Goal: Information Seeking & Learning: Learn about a topic

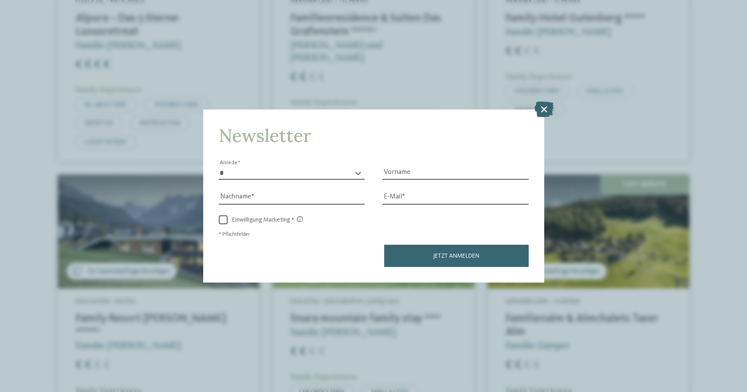
click at [98, 58] on div "Newsletter * **** **** ******* ****** Anrede Vorname Nachname Link" at bounding box center [373, 196] width 747 height 392
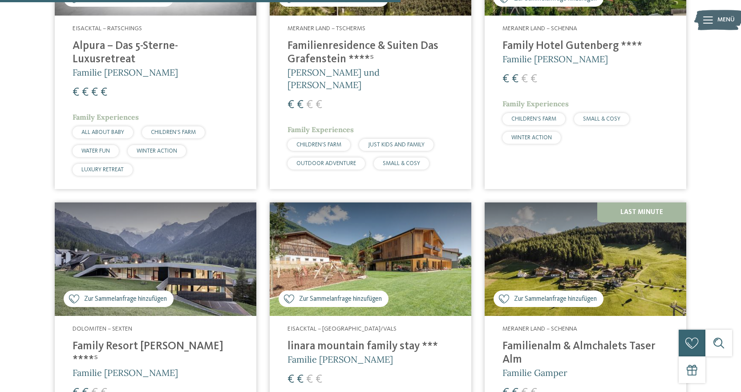
scroll to position [1646, 0]
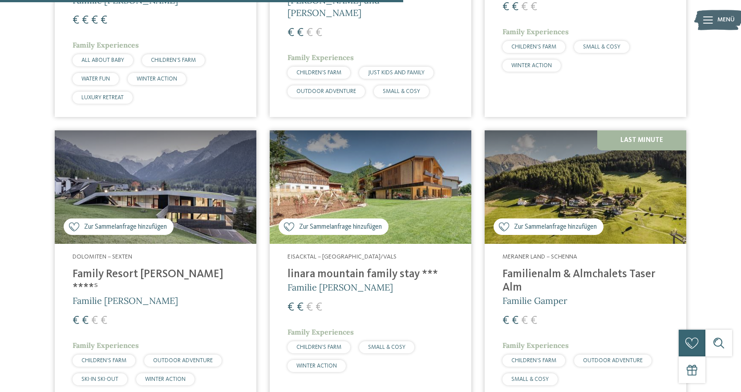
click at [329, 156] on img at bounding box center [371, 186] width 202 height 113
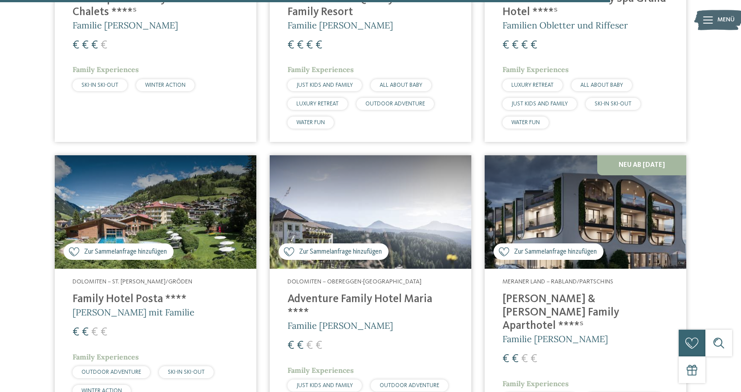
scroll to position [2491, 0]
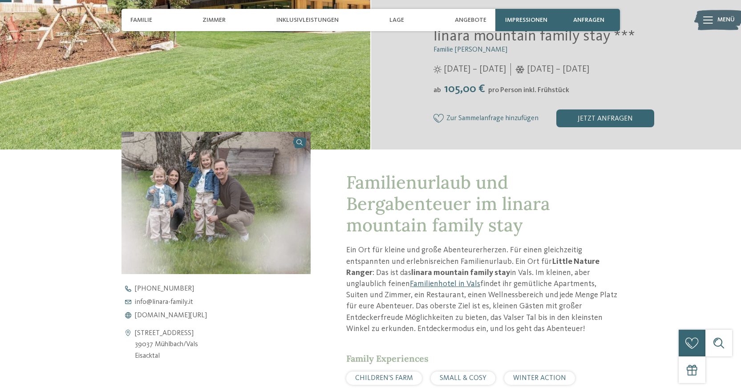
scroll to position [44, 0]
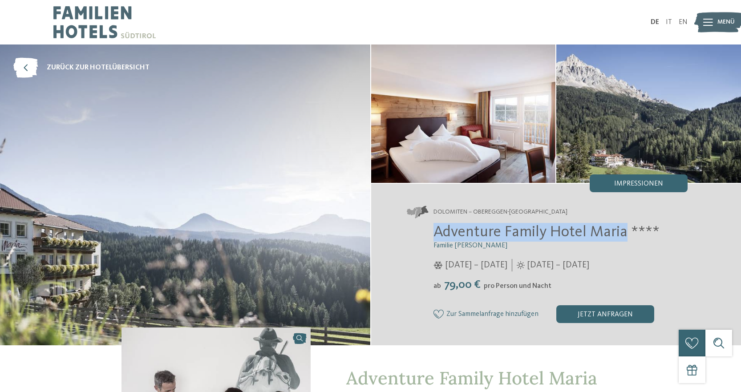
drag, startPoint x: 457, startPoint y: 229, endPoint x: 626, endPoint y: 231, distance: 168.6
click at [626, 231] on div "Adventure Family Hotel Maria **** Familie Kofler 29.11.2024 – 21.04.2025 ab" at bounding box center [547, 273] width 281 height 100
copy span "Adventure Family Hotel Maria"
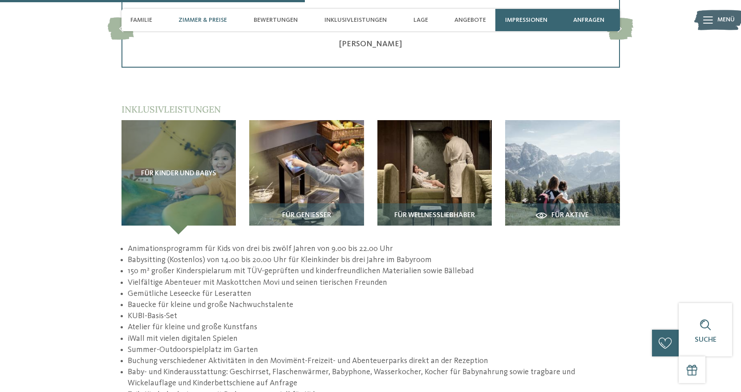
scroll to position [1290, 0]
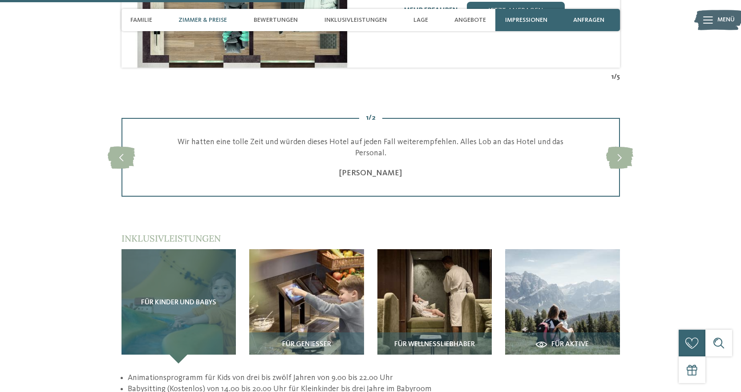
click at [137, 250] on div "Für Kinder und Babys" at bounding box center [178, 306] width 115 height 115
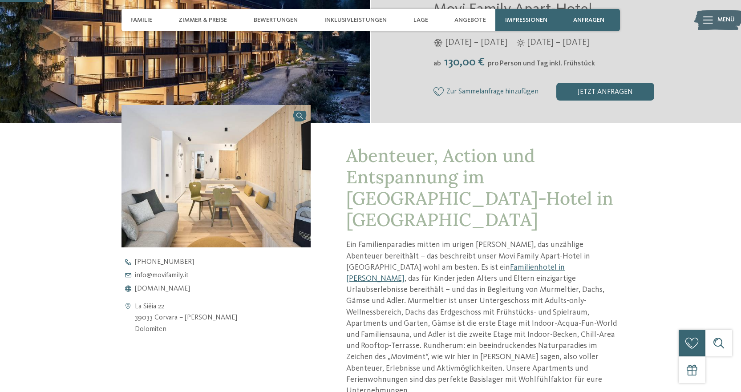
scroll to position [0, 0]
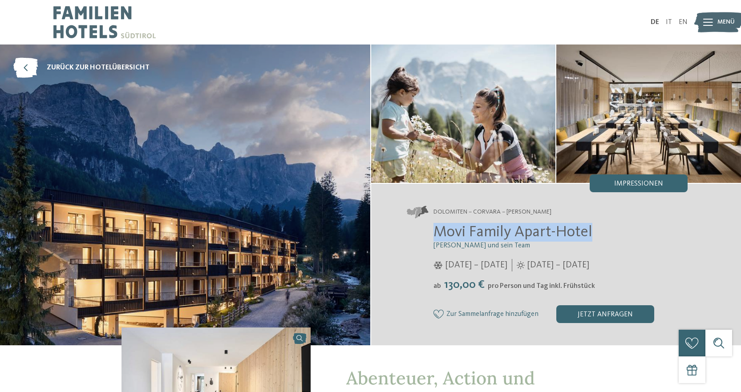
drag, startPoint x: 433, startPoint y: 234, endPoint x: 608, endPoint y: 222, distance: 174.8
click at [608, 222] on div "Dolomiten – Corvara – Alta Badia Movi Family Apart-Hotel Andrea Varallo und sei…" at bounding box center [556, 264] width 370 height 161
copy span "Movi Family Apart-Hotel"
click at [222, 16] on div at bounding box center [211, 22] width 317 height 44
click at [225, 16] on div at bounding box center [211, 22] width 317 height 44
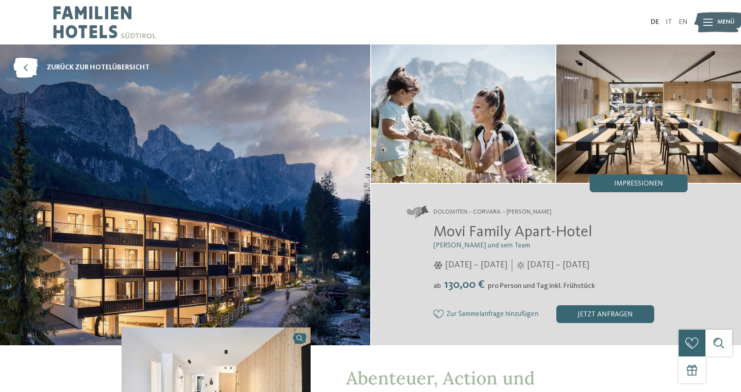
click at [703, 23] on icon at bounding box center [708, 22] width 10 height 7
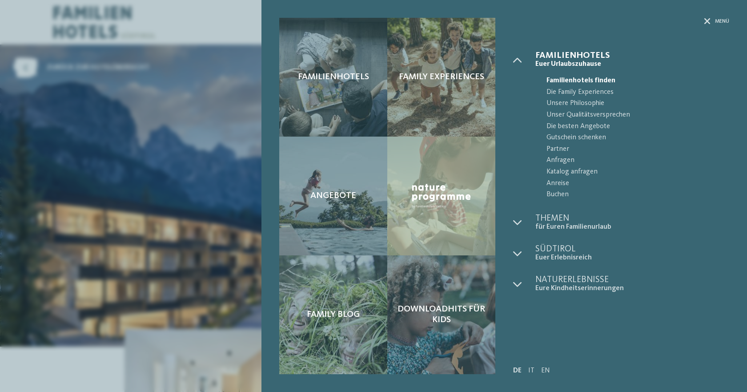
click at [214, 29] on div "Familienhotels Family Experiences Angebote" at bounding box center [373, 196] width 747 height 392
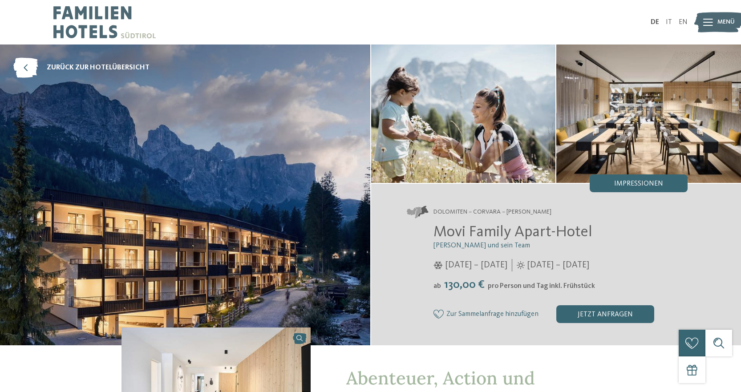
drag, startPoint x: 724, startPoint y: 24, endPoint x: 719, endPoint y: 24, distance: 4.5
click at [724, 24] on span "Menü" at bounding box center [725, 22] width 17 height 9
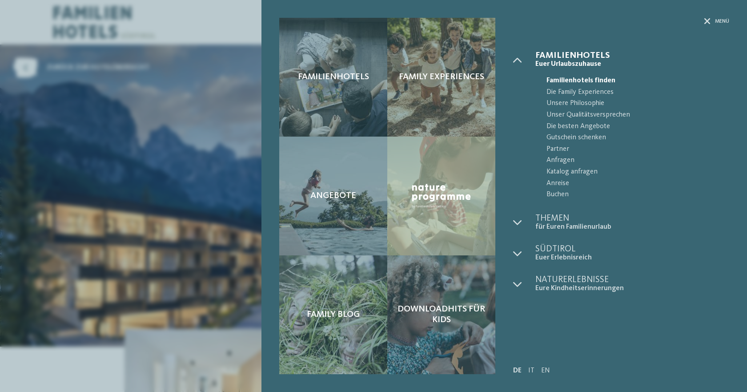
click at [246, 22] on div "Familienhotels Family Experiences Angebote" at bounding box center [373, 196] width 747 height 392
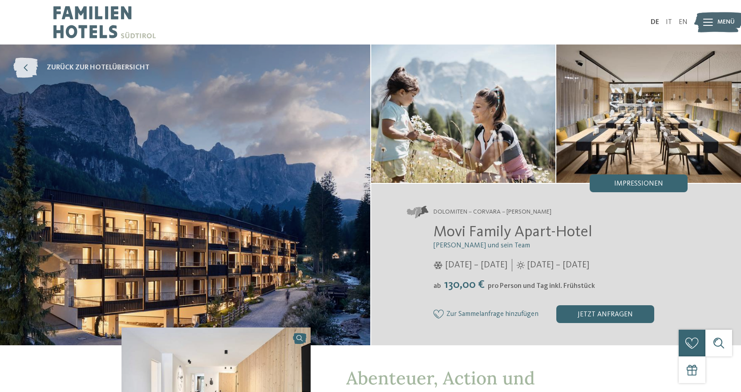
click at [29, 65] on icon at bounding box center [25, 68] width 24 height 20
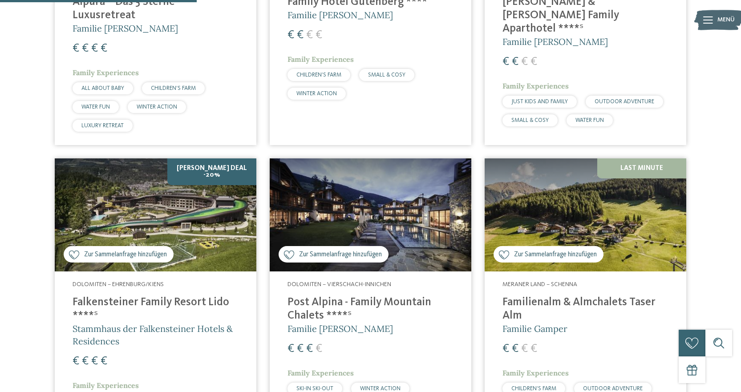
scroll to position [801, 0]
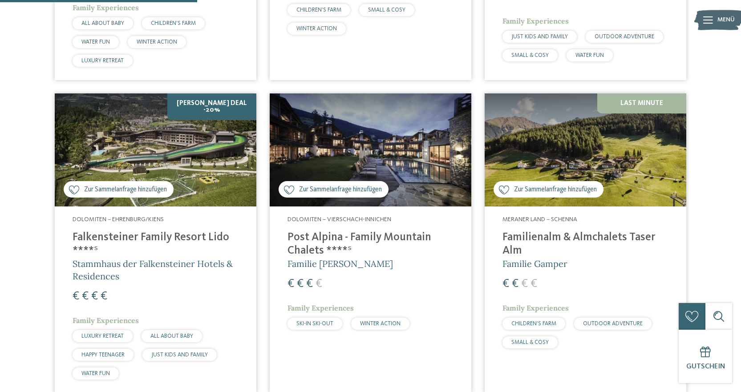
drag, startPoint x: 341, startPoint y: 137, endPoint x: 294, endPoint y: 350, distance: 217.8
click at [306, 354] on link "Zur Sammelanfrage hinzufügen Zur Sammelanfrage hinzugefügt Dolomiten – [GEOGRAP…" at bounding box center [371, 242] width 202 height 299
click at [293, 351] on link "Zur Sammelanfrage hinzufügen Zur Sammelanfrage hinzugefügt Dolomiten – [GEOGRAP…" at bounding box center [371, 242] width 202 height 299
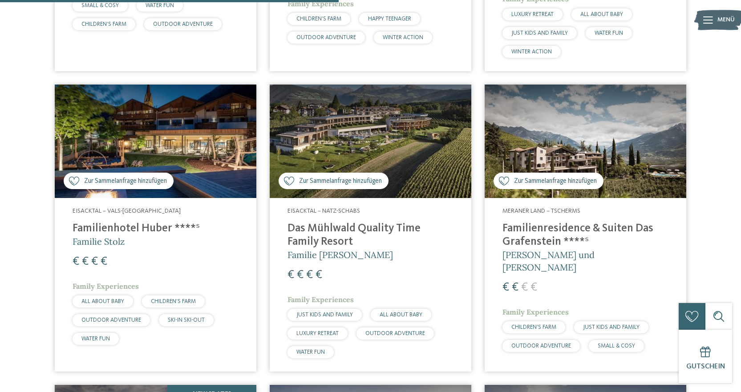
scroll to position [1424, 0]
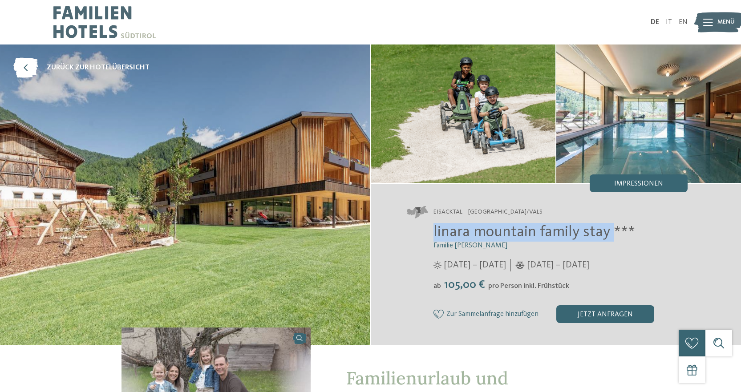
drag, startPoint x: 431, startPoint y: 230, endPoint x: 611, endPoint y: 236, distance: 180.3
click at [611, 236] on div "linara mountain family stay *** Familie Gatterer 12.07. – 09.11.2025 ab" at bounding box center [547, 273] width 281 height 100
copy span "linara mountain family stay"
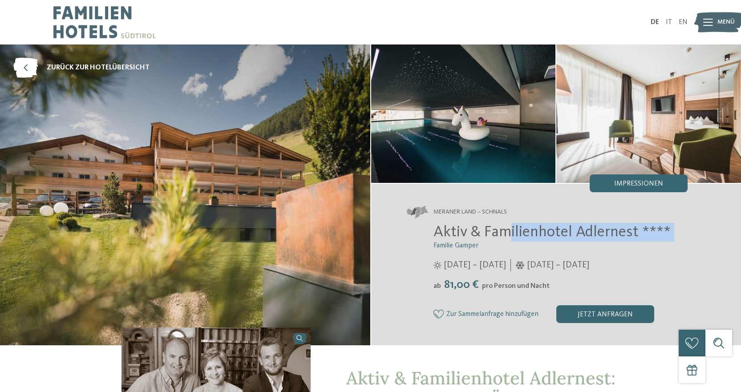
drag, startPoint x: 425, startPoint y: 246, endPoint x: 490, endPoint y: 238, distance: 65.6
click at [498, 238] on div "Aktiv & Familienhotel Adlernest **** Familie Gamper 29.05. – 09.11.2025 ab" at bounding box center [547, 273] width 281 height 100
drag, startPoint x: 470, startPoint y: 230, endPoint x: 638, endPoint y: 230, distance: 168.6
click at [638, 230] on div "Aktiv & Familienhotel Adlernest **** Familie Gamper 29.05. – 09.11.2025 ab" at bounding box center [547, 273] width 281 height 100
copy span "Aktiv & Familienhotel Adlernest"
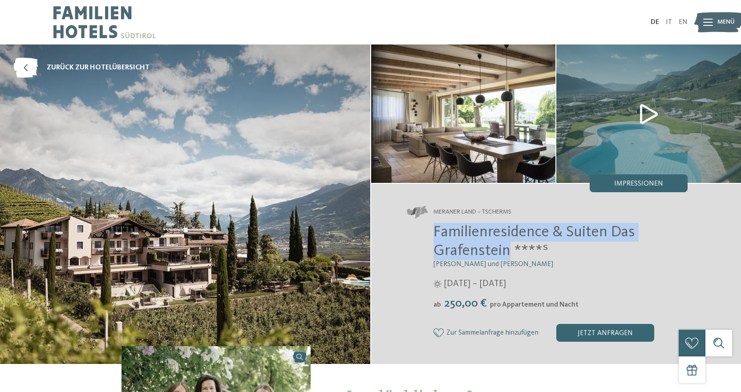
drag, startPoint x: 443, startPoint y: 228, endPoint x: 508, endPoint y: 255, distance: 70.8
click at [508, 255] on div "Familienresidence & Suiten Das Grafenstein ****ˢ Alexandra, Charlotte und Isabe…" at bounding box center [547, 282] width 281 height 119
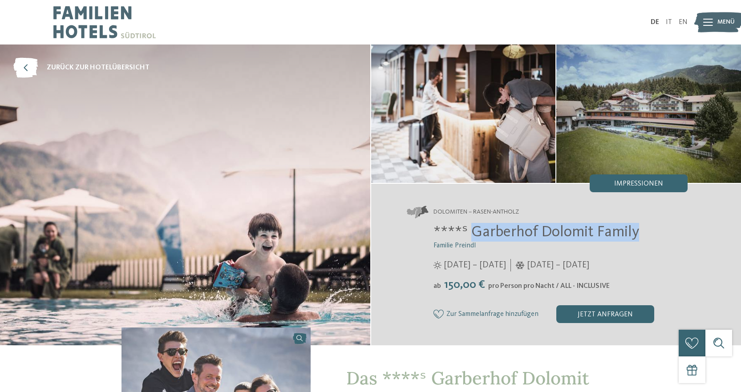
drag, startPoint x: 484, startPoint y: 230, endPoint x: 641, endPoint y: 222, distance: 156.8
click at [641, 222] on div "Dolomiten – Rasen-Antholz ****ˢ Garberhof Dolomit Family Familie Preindl [DATE]…" at bounding box center [556, 264] width 370 height 161
copy span "Garberhof Dolomit Family"
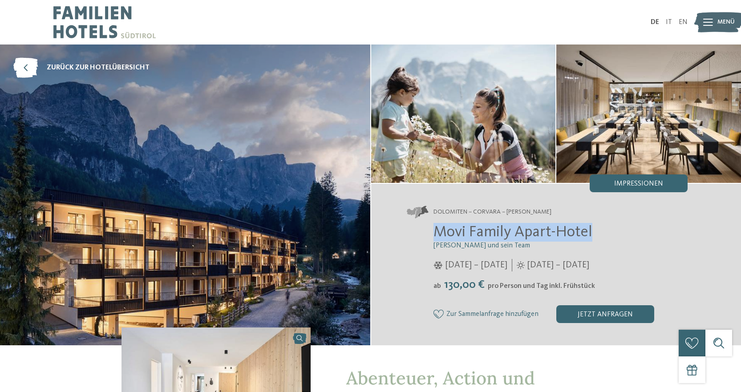
drag, startPoint x: 0, startPoint y: 0, endPoint x: 599, endPoint y: 230, distance: 641.3
click at [599, 230] on div "Movi Family Apart-Hotel [PERSON_NAME] und sein Team [DATE] – [DATE] ab" at bounding box center [547, 273] width 281 height 100
